Goal: Understand process/instructions: Learn how to perform a task or action

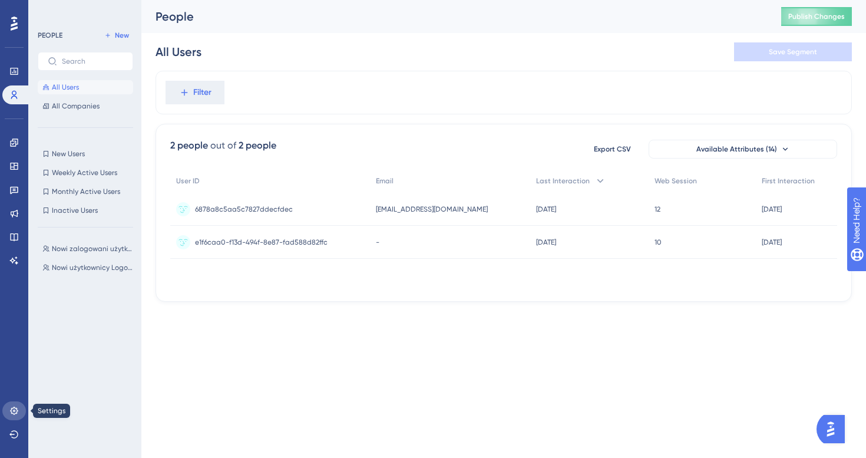
click at [16, 408] on icon at bounding box center [14, 410] width 8 height 8
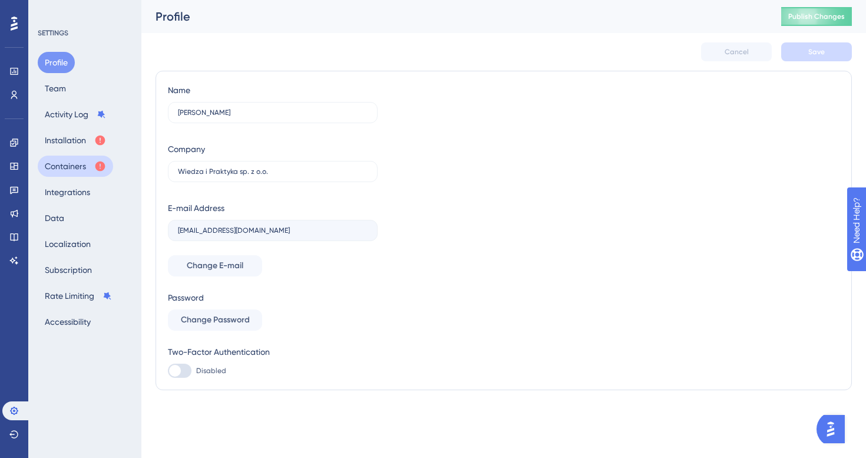
click at [80, 166] on button "Containers" at bounding box center [75, 166] width 75 height 21
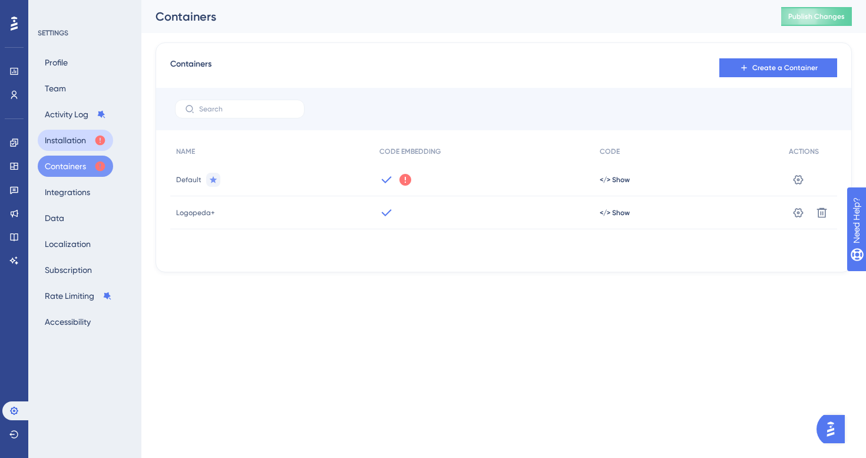
click at [74, 140] on button "Installation" at bounding box center [75, 140] width 75 height 21
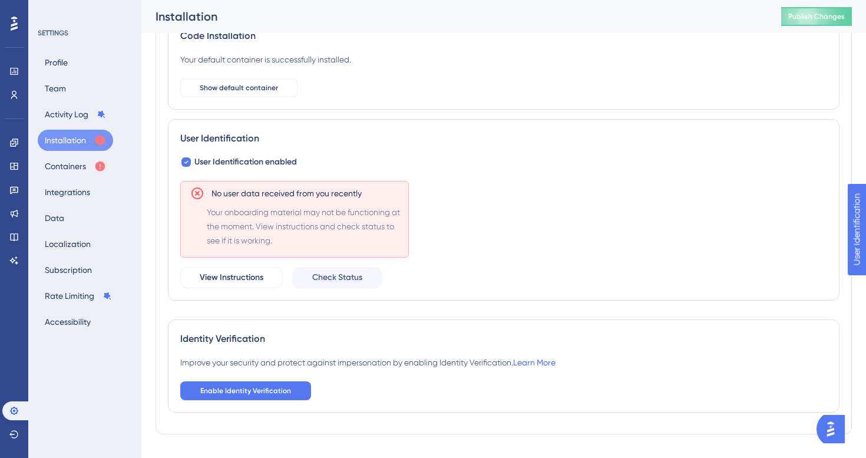
scroll to position [75, 0]
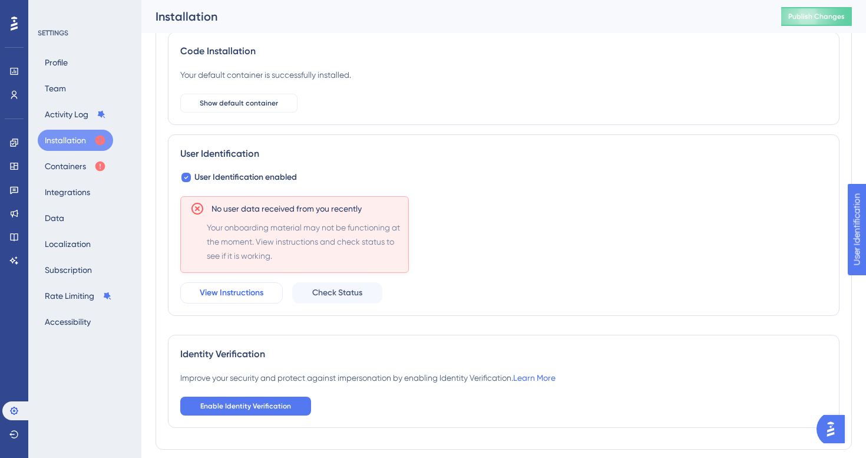
click at [229, 284] on button "View Instructions" at bounding box center [231, 292] width 102 height 21
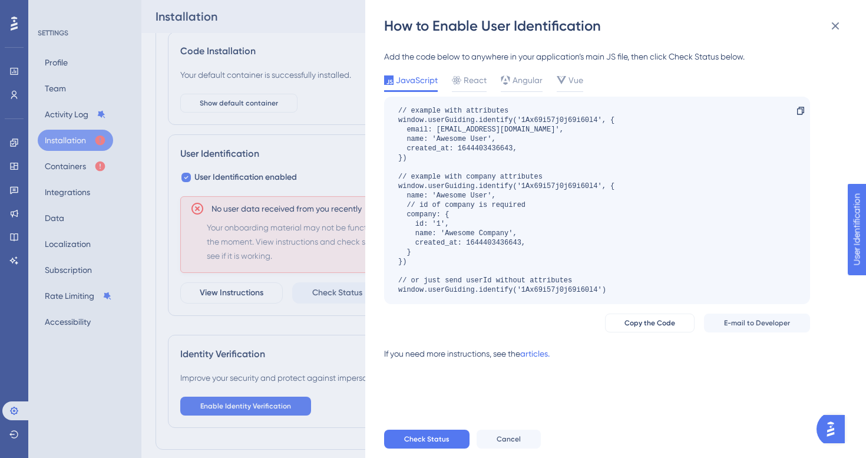
click at [593, 226] on div "// example with attributes window.userGuiding.identify('1Ax69i57j0j69i60l4', { …" at bounding box center [506, 200] width 216 height 188
click at [469, 78] on span "React" at bounding box center [475, 80] width 23 height 14
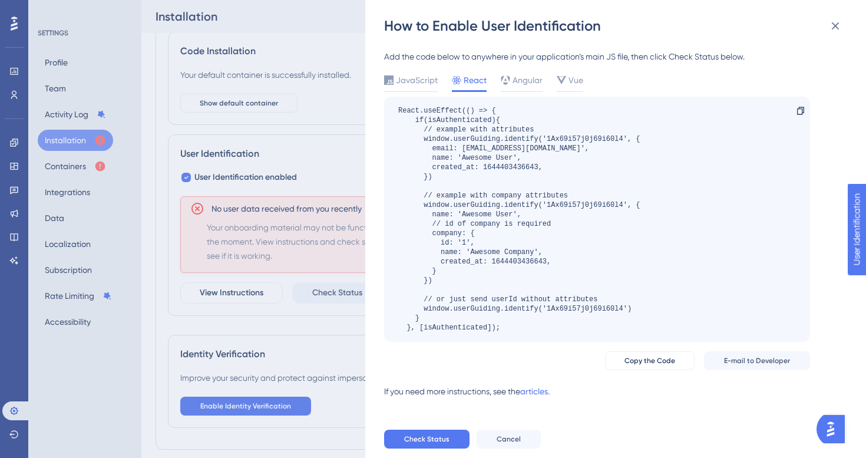
click at [569, 248] on div "React.useEffect(() => { if(isAuthenticated){ // example with attributes window.…" at bounding box center [518, 219] width 241 height 226
click at [663, 360] on span "Copy the Code" at bounding box center [649, 360] width 51 height 9
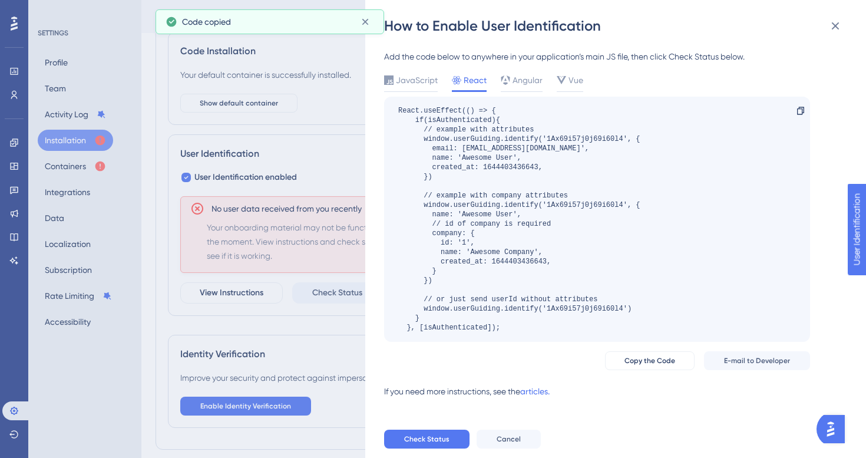
click at [520, 391] on div "If you need more instructions, see the" at bounding box center [452, 391] width 136 height 14
click at [535, 391] on link "articles." at bounding box center [534, 396] width 29 height 24
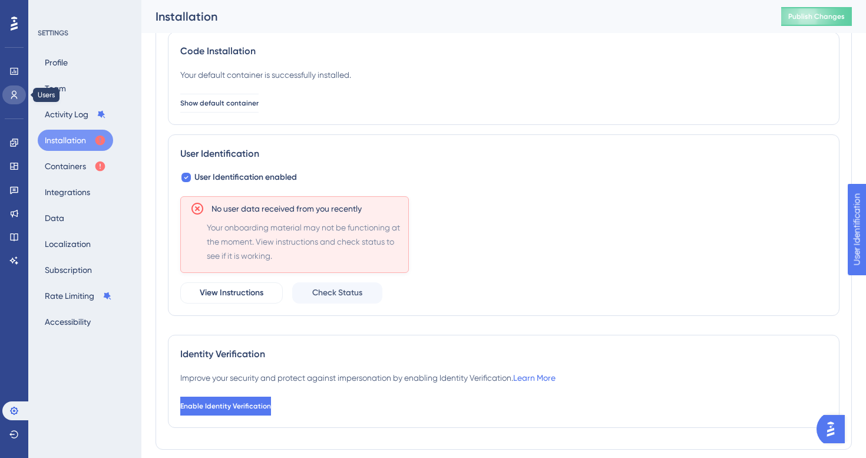
click at [19, 100] on link at bounding box center [14, 94] width 24 height 19
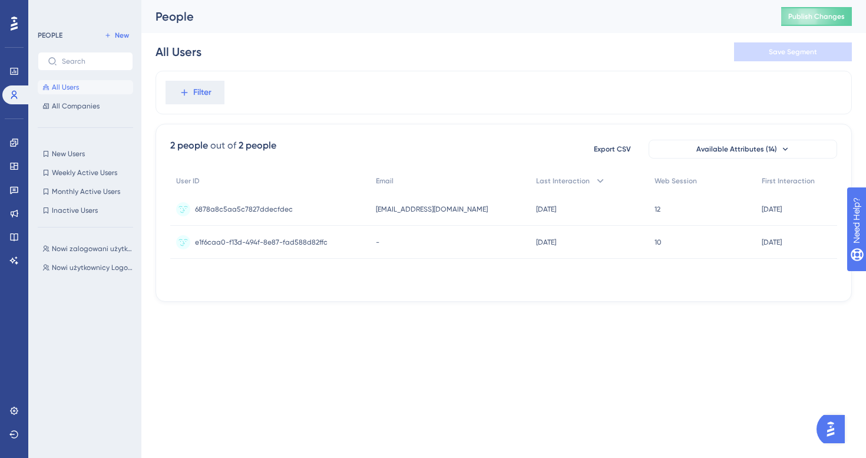
click at [323, 319] on div "Performance Users Engagement Widgets Feedback Product Updates Knowledge Base AI…" at bounding box center [503, 160] width 724 height 320
click at [8, 402] on link at bounding box center [14, 410] width 24 height 19
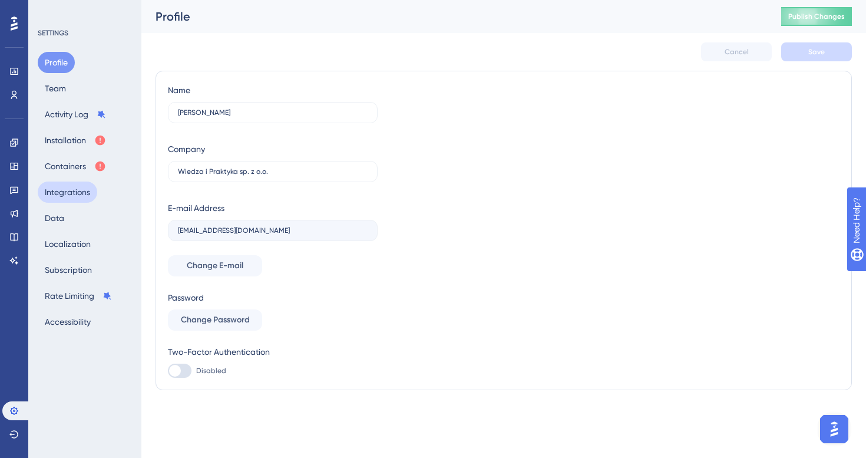
click at [88, 198] on button "Integrations" at bounding box center [67, 191] width 59 height 21
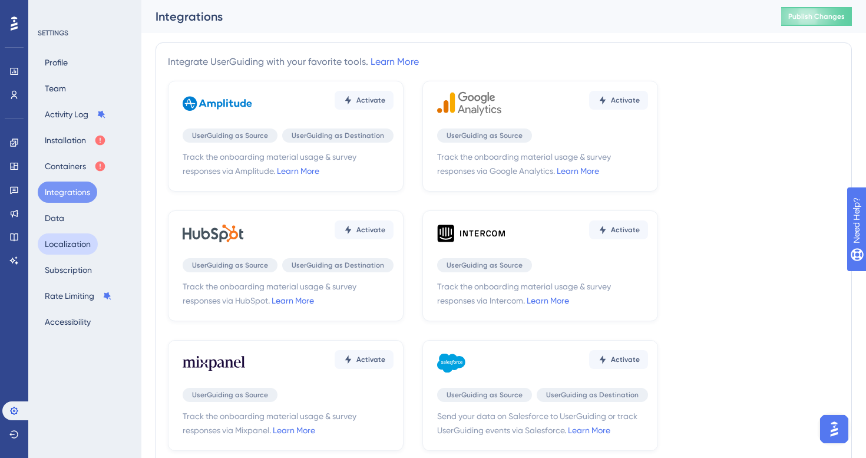
click at [77, 247] on button "Localization" at bounding box center [68, 243] width 60 height 21
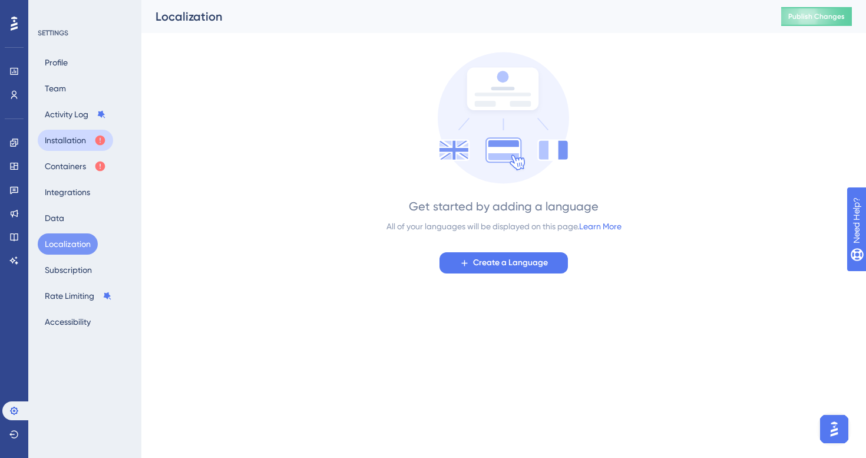
click at [77, 141] on button "Installation" at bounding box center [75, 140] width 75 height 21
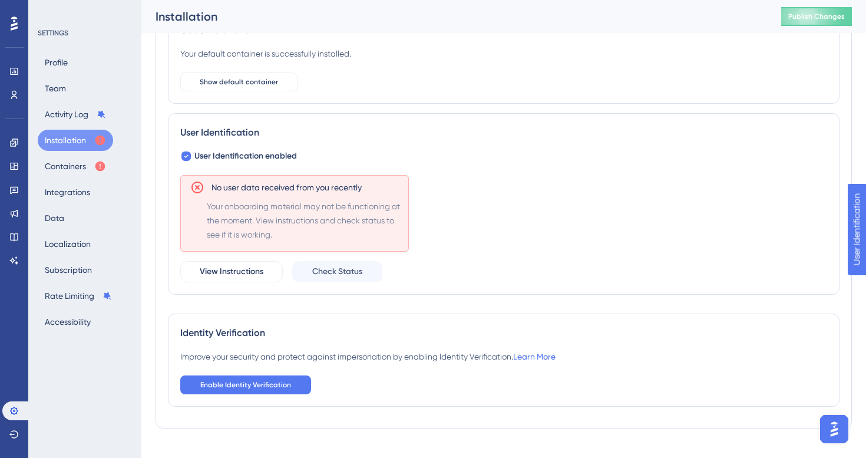
scroll to position [114, 0]
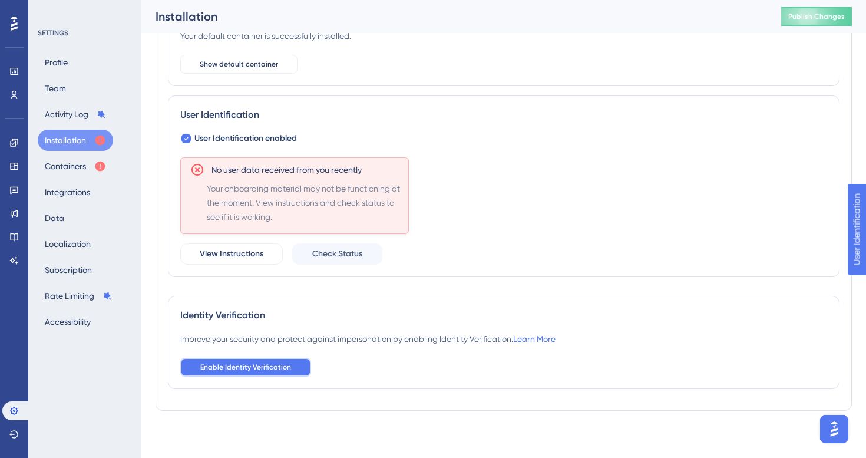
click at [270, 369] on span "Enable Identity Verification" at bounding box center [245, 366] width 91 height 9
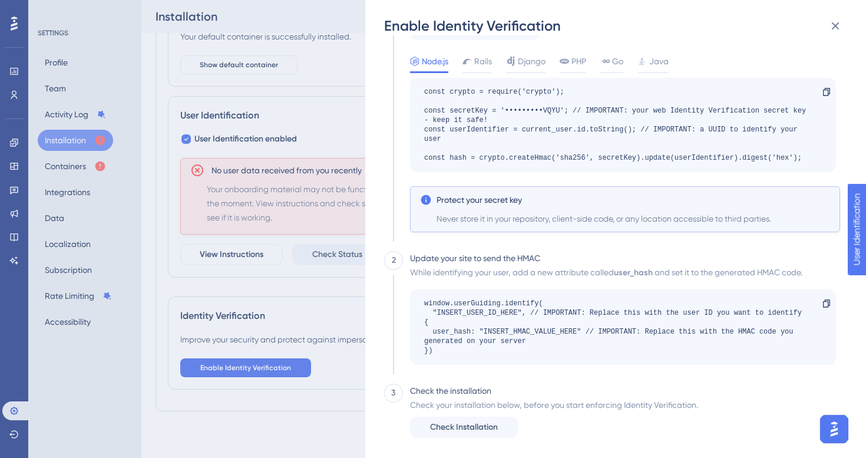
scroll to position [114, 0]
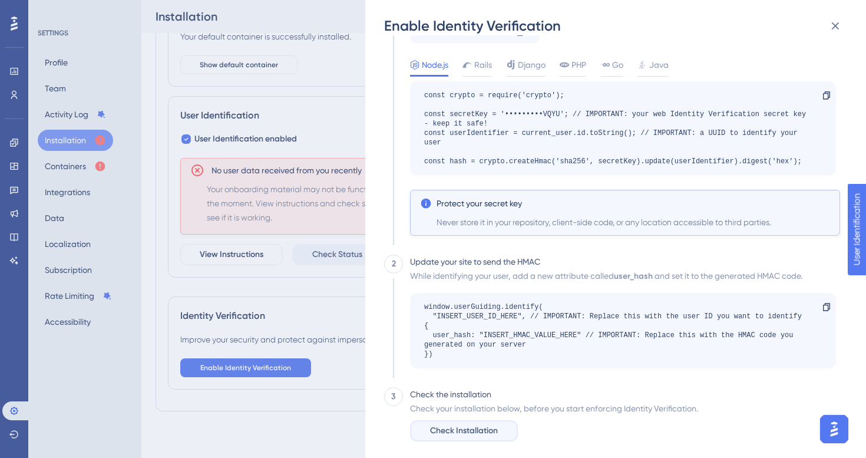
click at [465, 425] on span "Check Installation" at bounding box center [464, 431] width 68 height 14
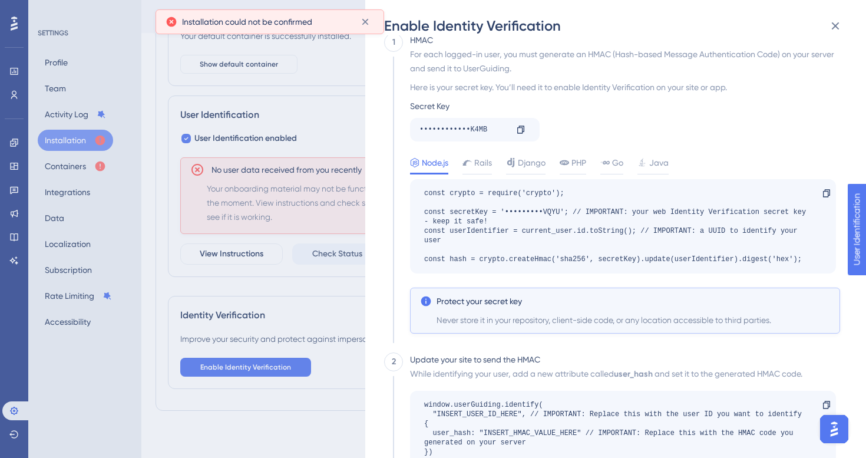
scroll to position [0, 0]
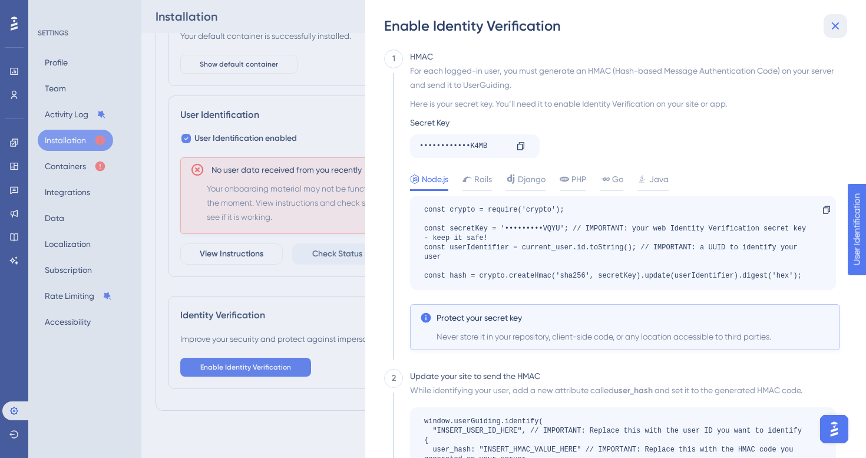
click at [832, 22] on icon at bounding box center [835, 26] width 14 height 14
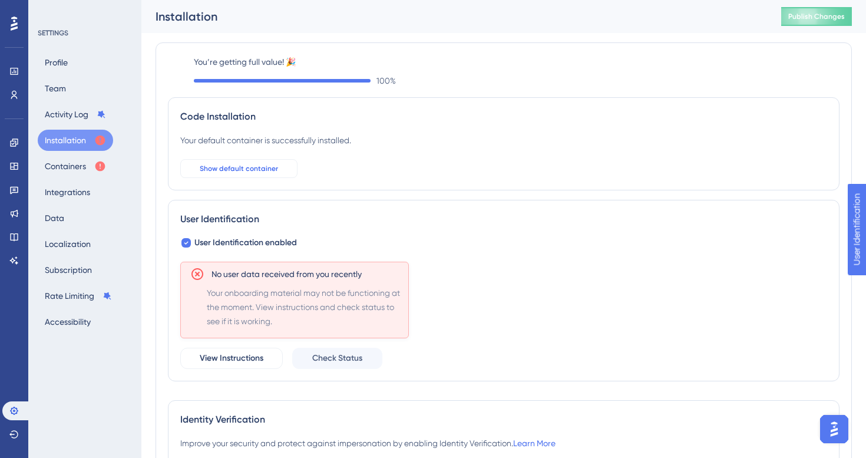
click at [220, 170] on span "Show default container" at bounding box center [239, 168] width 78 height 9
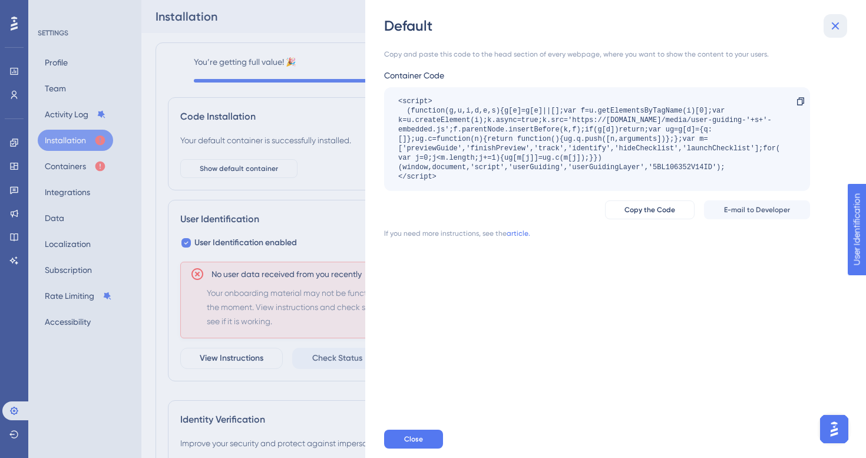
click at [846, 30] on button at bounding box center [835, 26] width 24 height 24
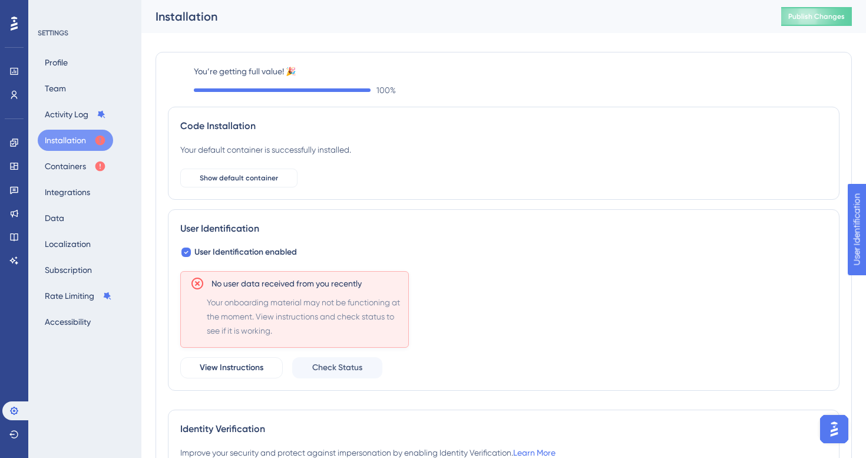
scroll to position [114, 0]
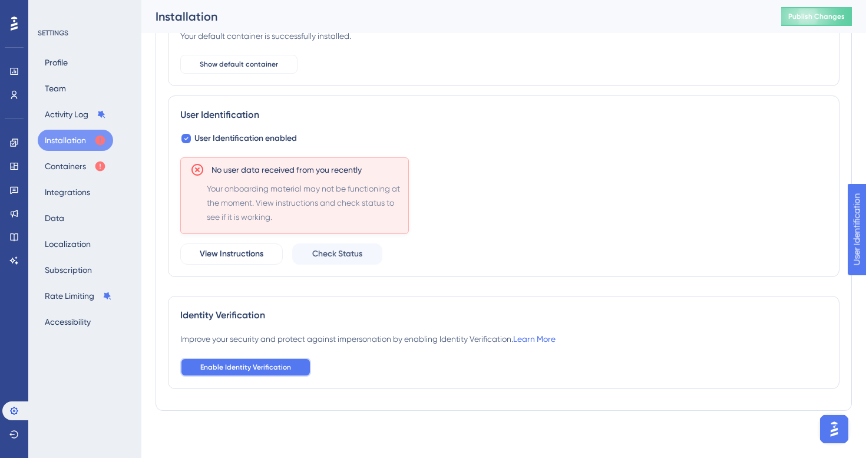
click at [272, 362] on span "Enable Identity Verification" at bounding box center [245, 366] width 91 height 9
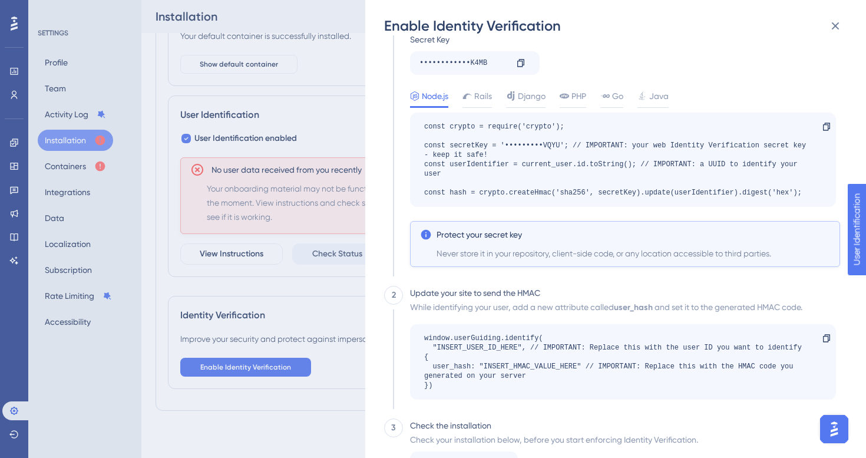
scroll to position [0, 0]
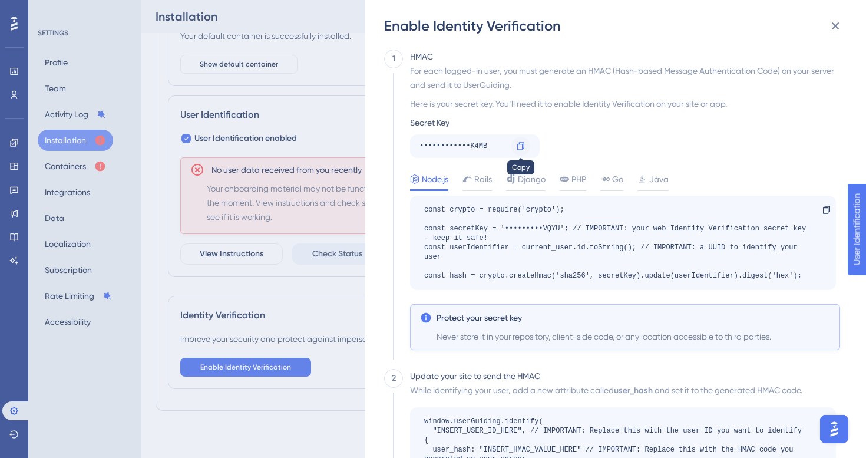
click at [516, 144] on icon at bounding box center [520, 145] width 9 height 9
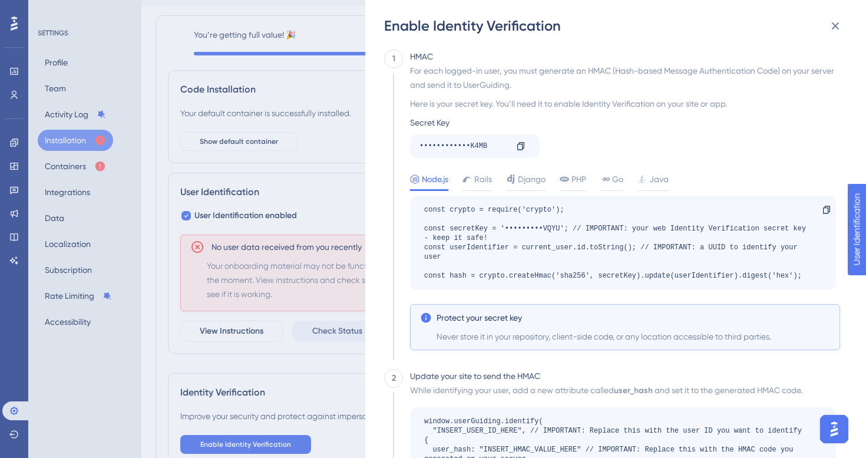
scroll to position [28, 0]
click at [844, 33] on button at bounding box center [835, 26] width 24 height 24
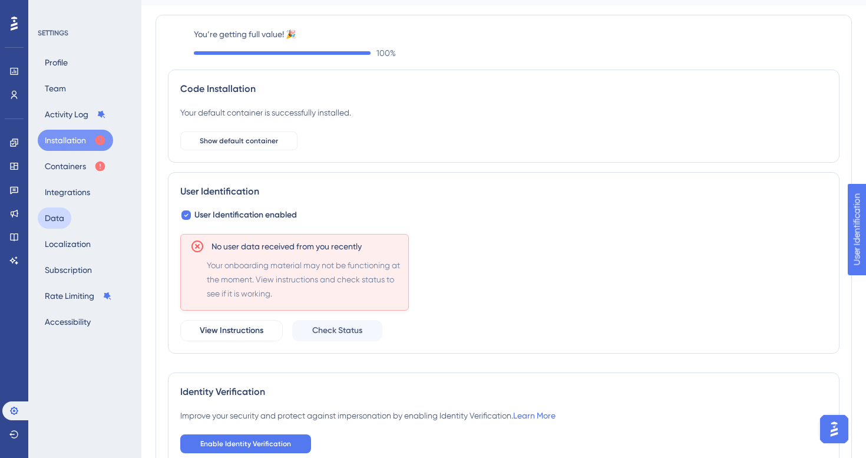
click at [56, 210] on button "Data" at bounding box center [55, 217] width 34 height 21
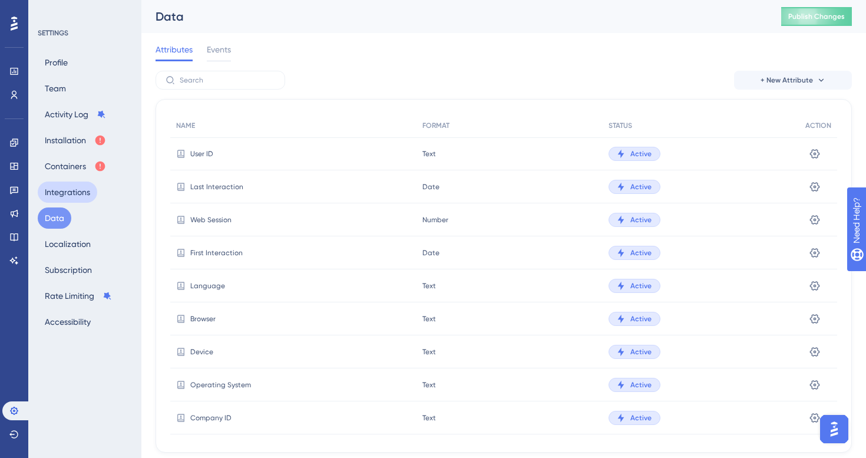
click at [65, 195] on button "Integrations" at bounding box center [67, 191] width 59 height 21
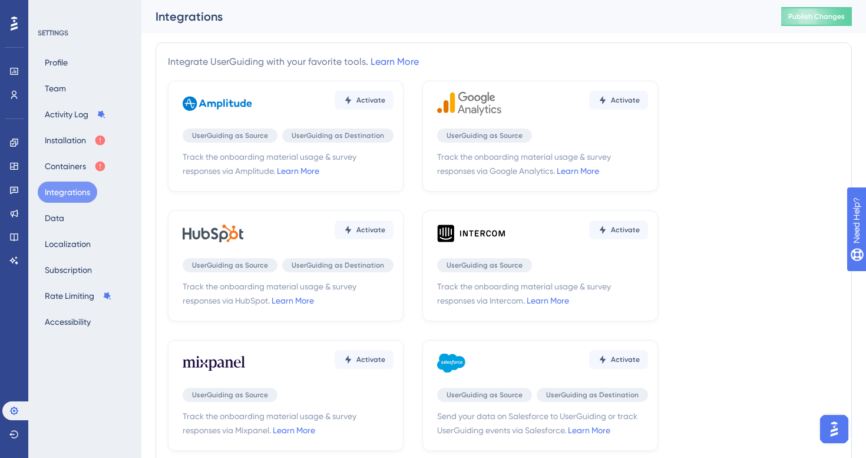
click at [65, 179] on div "Profile Team Activity Log Installation Containers Integrations Data Localizatio…" at bounding box center [85, 192] width 95 height 280
click at [65, 174] on button "Containers" at bounding box center [75, 166] width 75 height 21
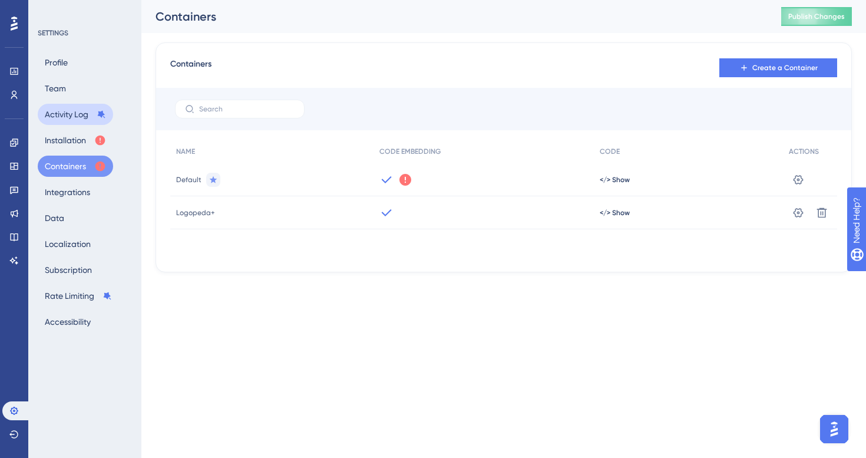
click at [67, 109] on button "Activity Log" at bounding box center [75, 114] width 75 height 21
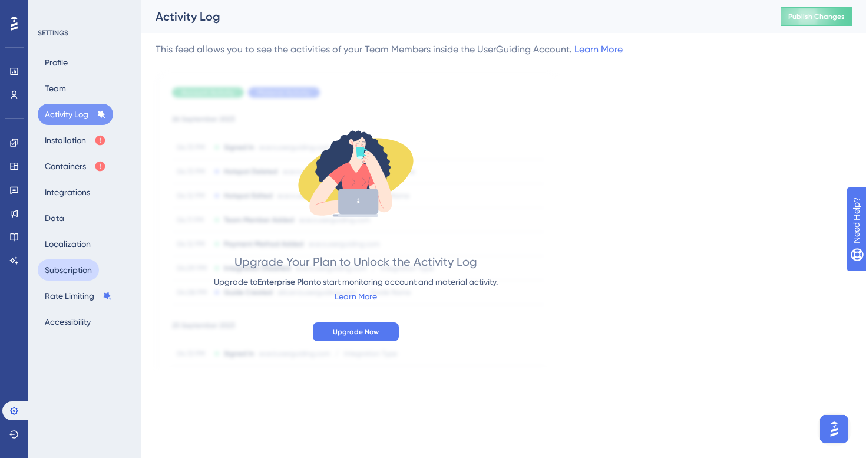
click at [83, 277] on button "Subscription" at bounding box center [68, 269] width 61 height 21
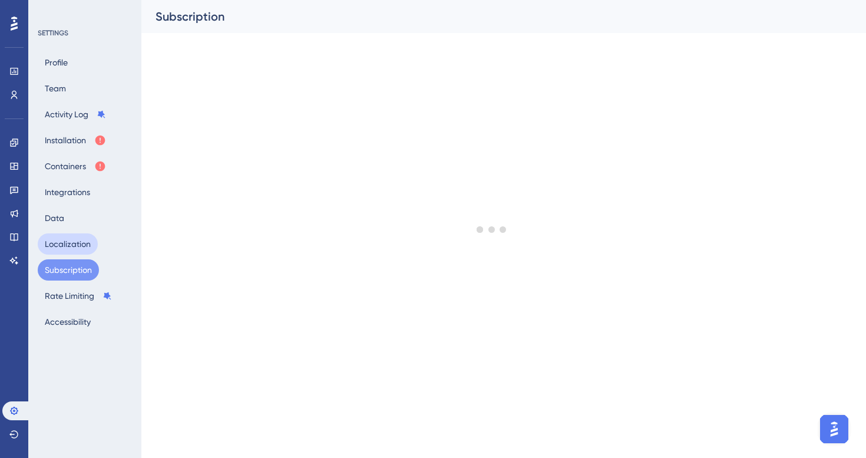
click at [82, 249] on button "Localization" at bounding box center [68, 243] width 60 height 21
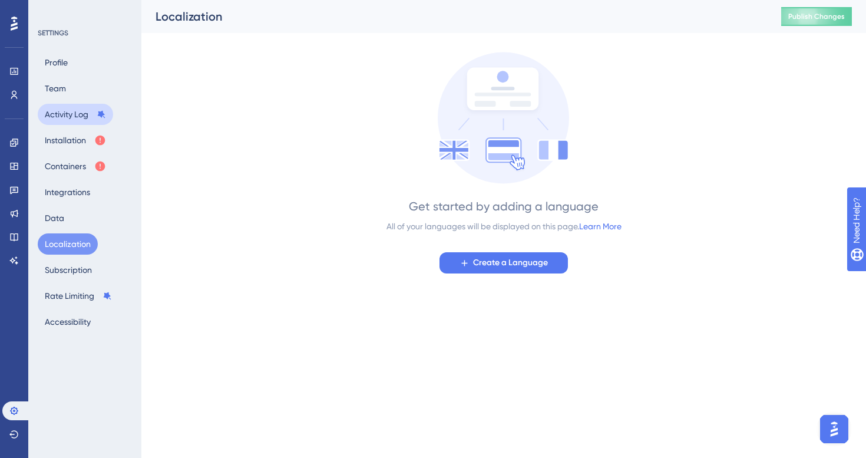
click at [82, 108] on button "Activity Log" at bounding box center [75, 114] width 75 height 21
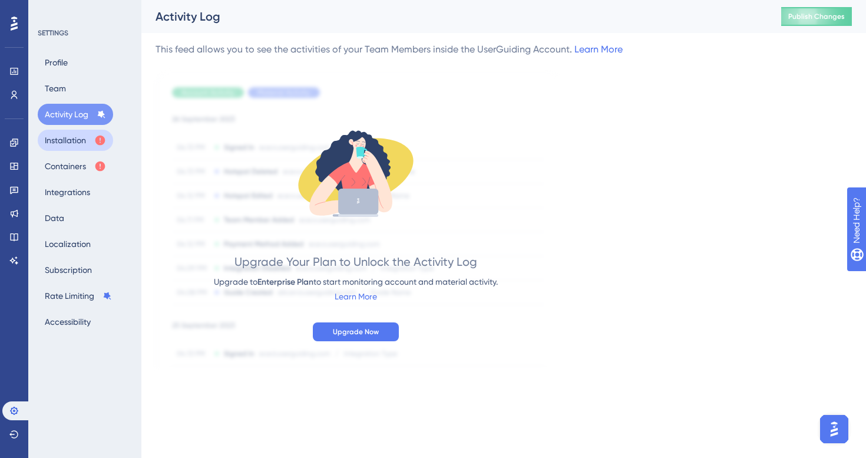
click at [80, 146] on button "Installation" at bounding box center [75, 140] width 75 height 21
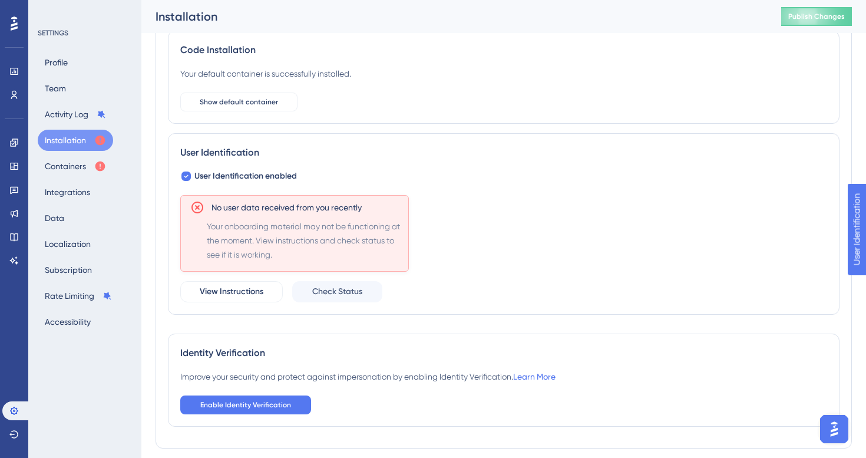
scroll to position [114, 0]
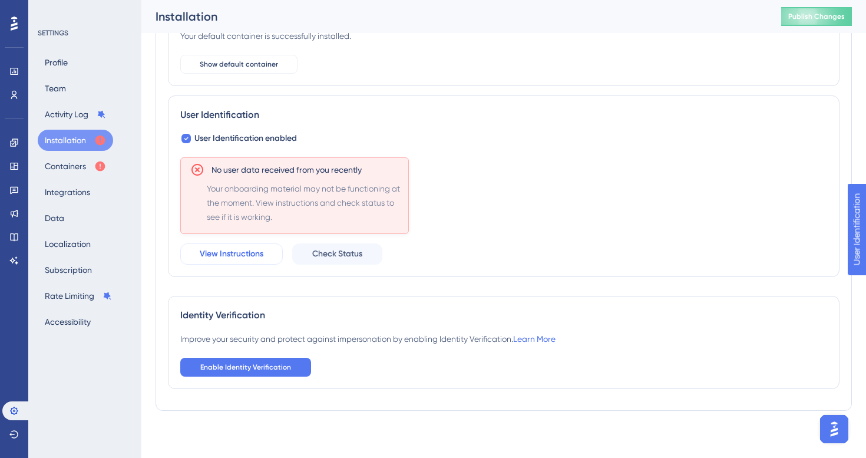
click at [257, 252] on span "View Instructions" at bounding box center [232, 254] width 64 height 14
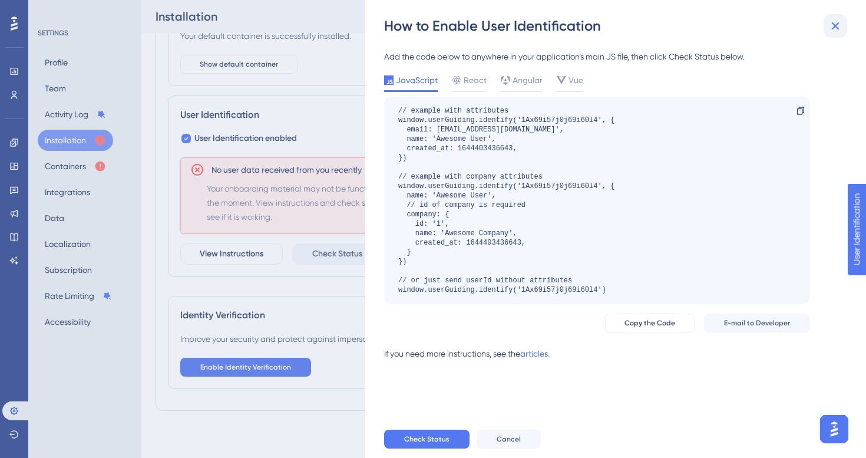
click at [837, 15] on button at bounding box center [835, 26] width 24 height 24
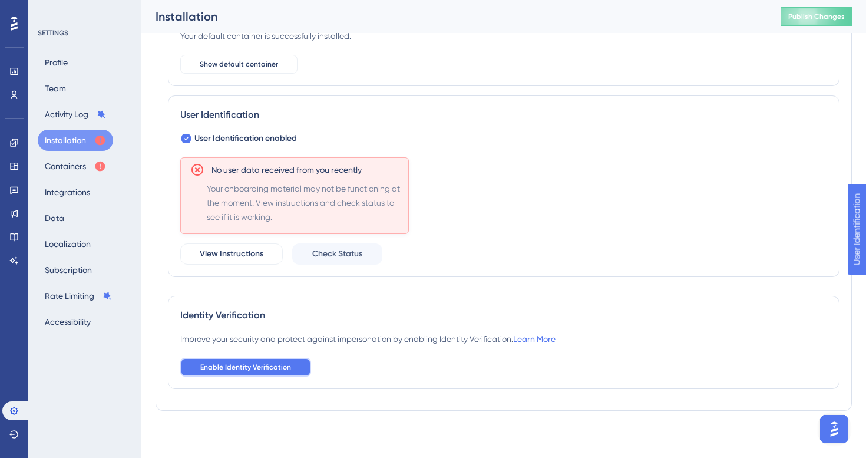
click at [263, 362] on button "Enable Identity Verification" at bounding box center [245, 367] width 131 height 19
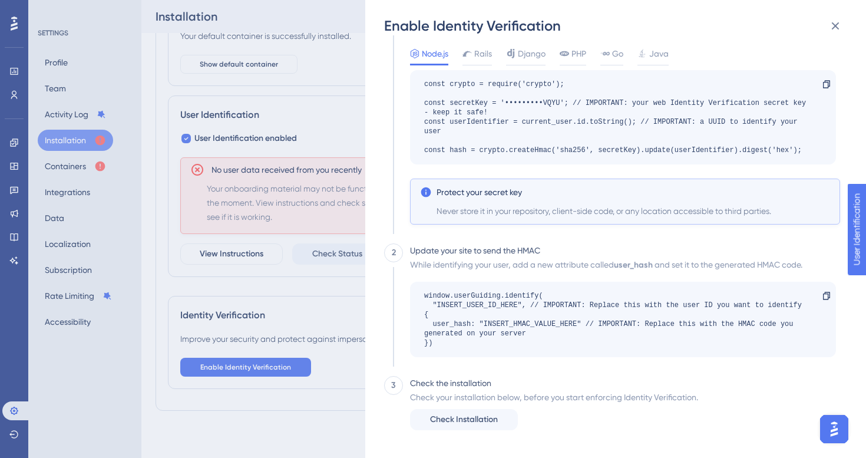
scroll to position [0, 0]
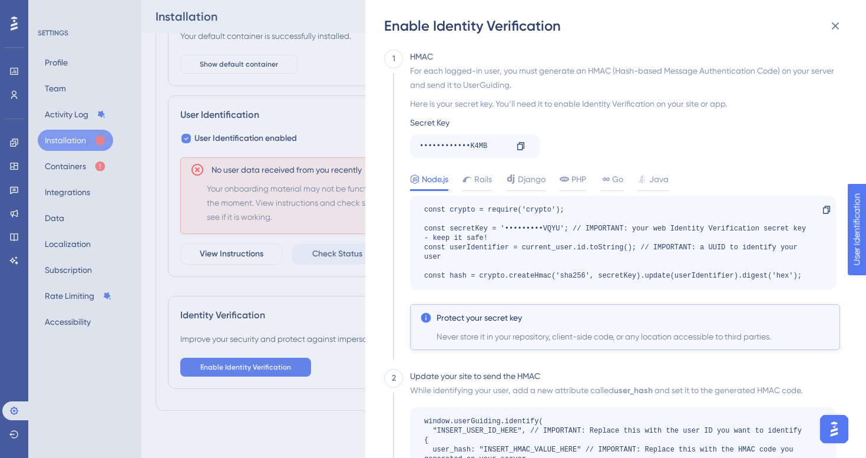
click at [339, 342] on div "Enable Identity Verification 1 HMAC For each logged-in user, you must generate …" at bounding box center [433, 229] width 866 height 458
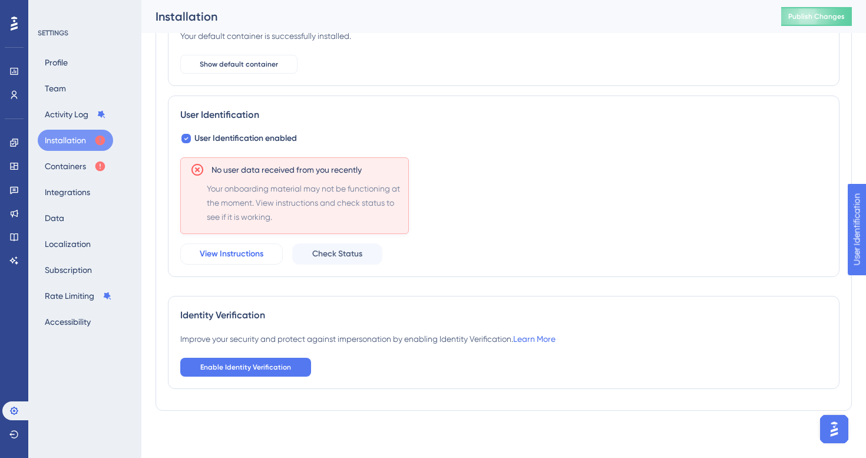
click at [259, 253] on span "View Instructions" at bounding box center [232, 254] width 64 height 14
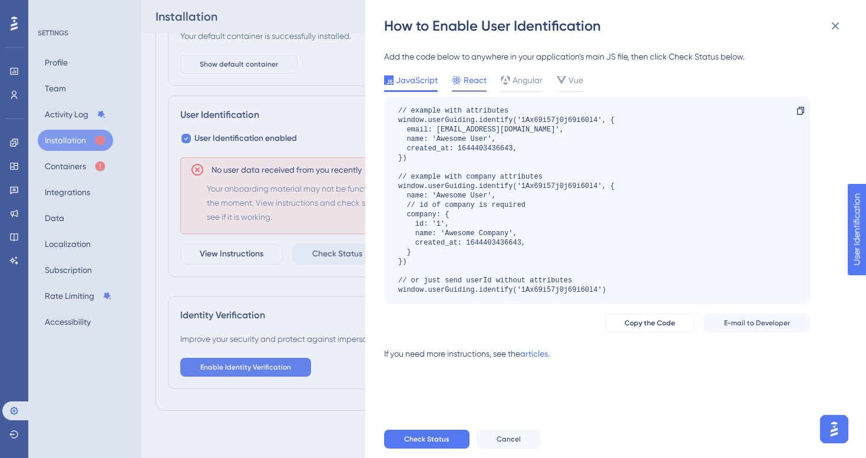
click at [478, 85] on span "React" at bounding box center [475, 80] width 23 height 14
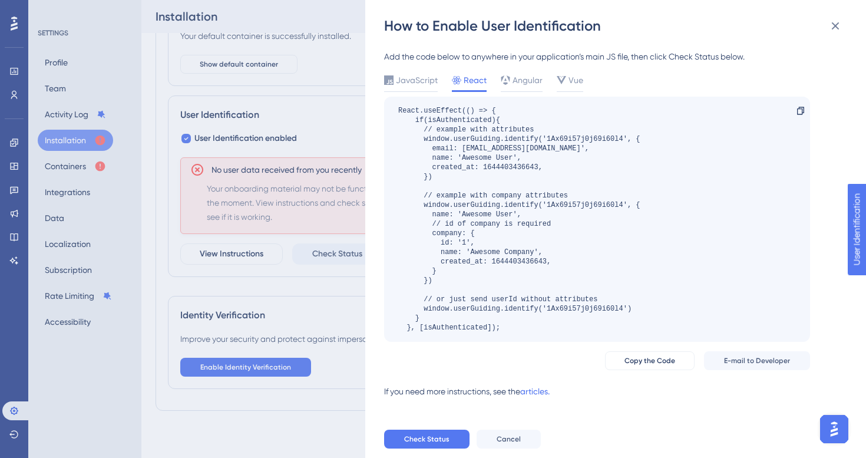
click at [356, 129] on div "How to Enable User Identification Add the code below to anywhere in your applic…" at bounding box center [433, 229] width 866 height 458
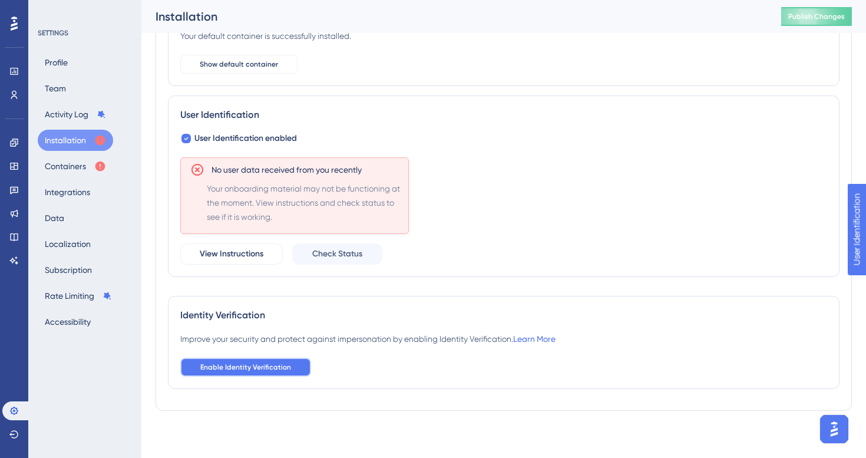
click at [233, 372] on button "Enable Identity Verification" at bounding box center [245, 367] width 131 height 19
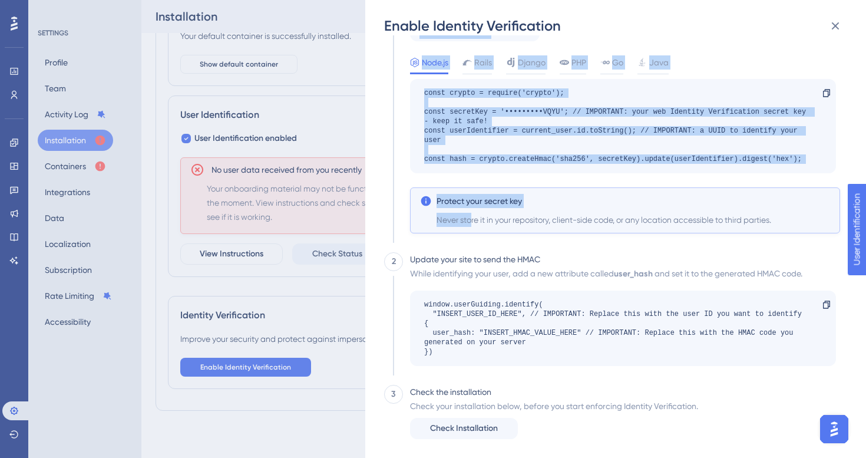
scroll to position [125, 0]
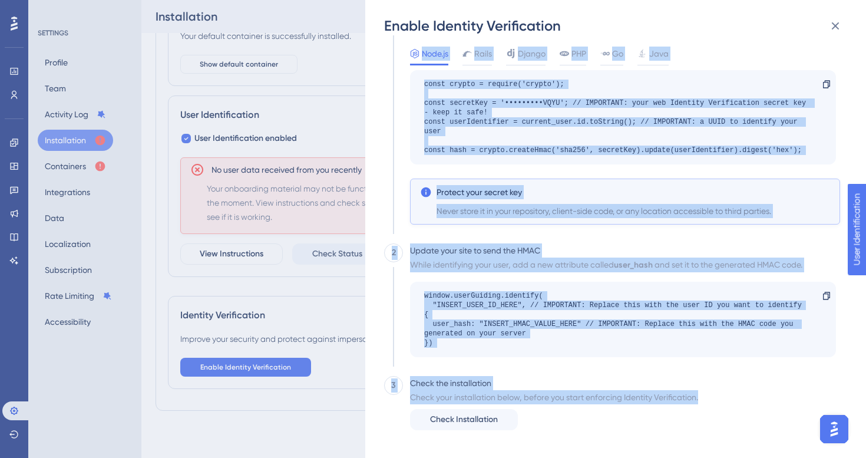
drag, startPoint x: 405, startPoint y: 54, endPoint x: 568, endPoint y: 432, distance: 412.6
click at [568, 432] on div "1 HMAC For each logged-in user, you must generate an HMAC (Hash-based Message A…" at bounding box center [612, 191] width 456 height 534
copy div "HMAC For each logged-in user, you must generate an HMAC (Hash-based Message Aut…"
